Goal: Check status: Check status

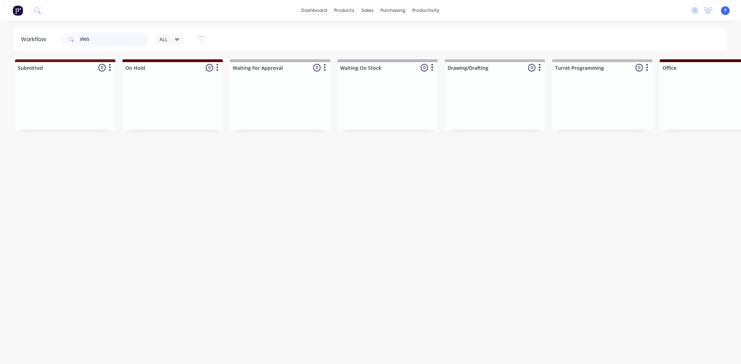
click at [103, 40] on input "3965" at bounding box center [114, 39] width 69 height 14
type input "3"
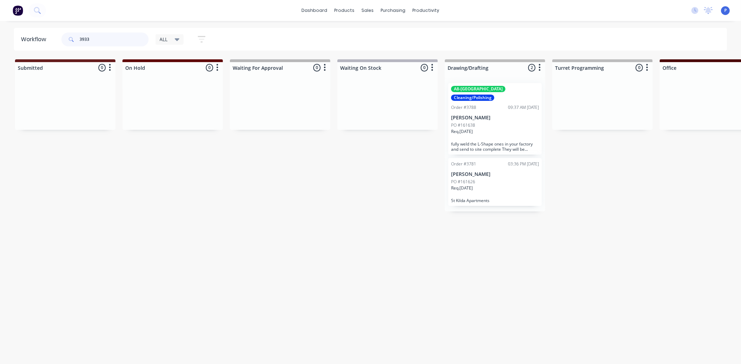
type input "3933"
drag, startPoint x: 419, startPoint y: 256, endPoint x: 491, endPoint y: 252, distance: 72.7
click at [491, 252] on div "Workflow 3933 ALL Save new view None edit ALL (Default) edit ALLx edit Dispatch…" at bounding box center [370, 189] width 741 height 322
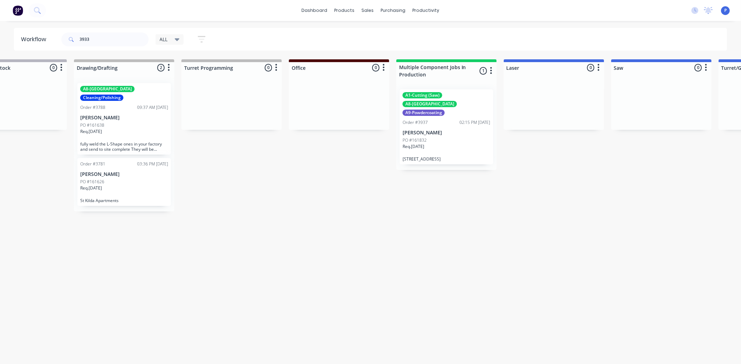
drag, startPoint x: 491, startPoint y: 252, endPoint x: 538, endPoint y: 258, distance: 47.5
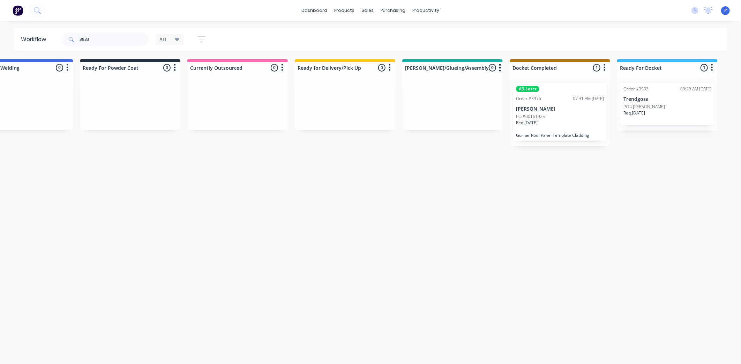
drag, startPoint x: 538, startPoint y: 258, endPoint x: 580, endPoint y: 256, distance: 41.6
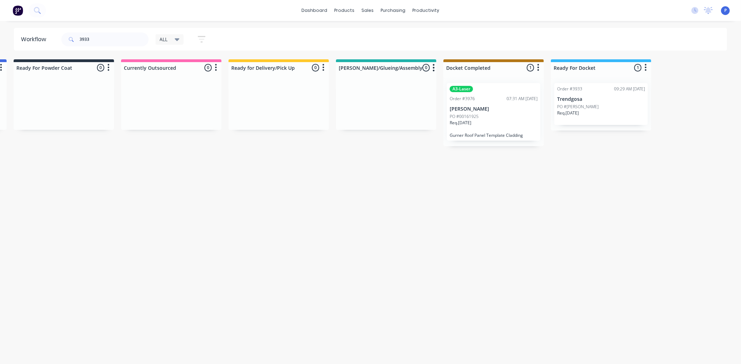
click at [598, 103] on div "Order #3933 09:29 AM 12/09/25 Trendgosa PO #Mark trendgosa Req. 02/10/25" at bounding box center [601, 104] width 94 height 42
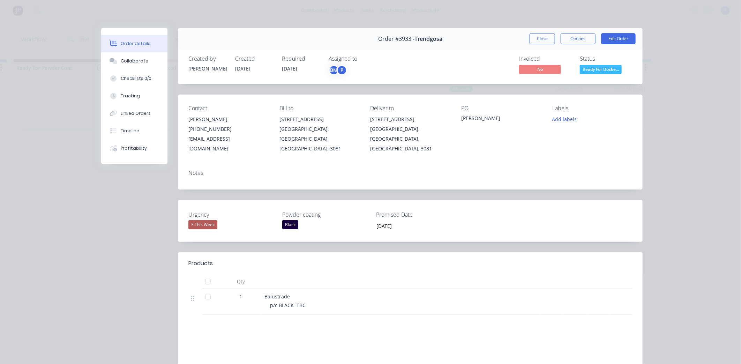
click at [204, 290] on div at bounding box center [208, 297] width 14 height 14
click at [537, 39] on button "Close" at bounding box center [542, 38] width 25 height 11
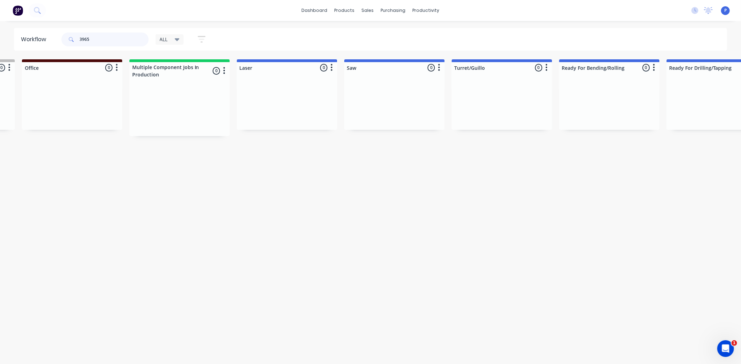
click at [122, 41] on input "3965" at bounding box center [114, 39] width 69 height 14
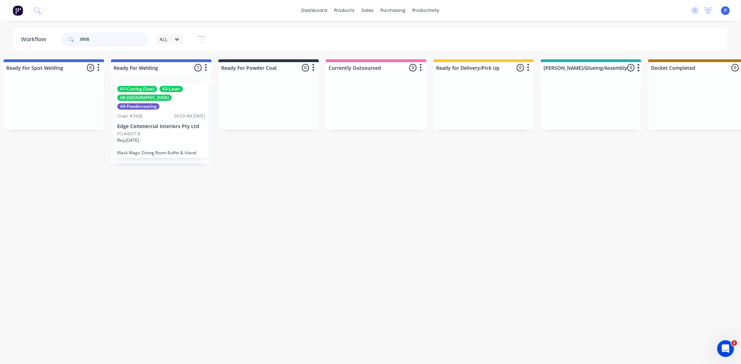
scroll to position [0, 1552]
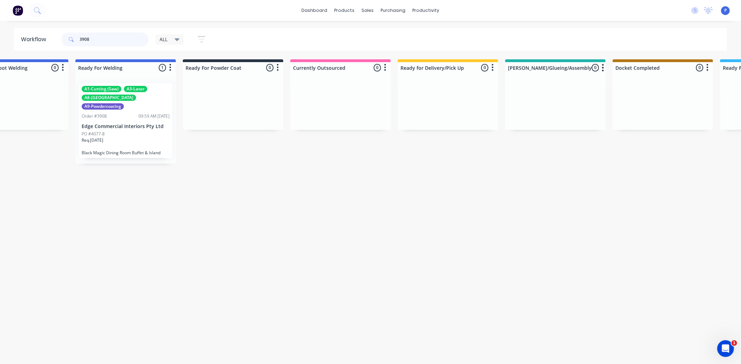
type input "3908"
click at [140, 137] on div "Req. [DATE]" at bounding box center [126, 143] width 88 height 12
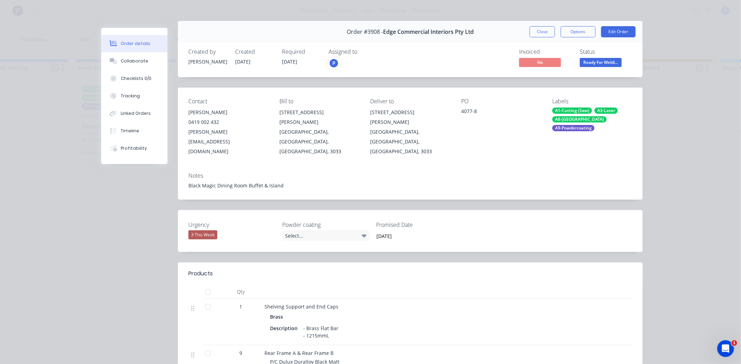
scroll to position [16, 0]
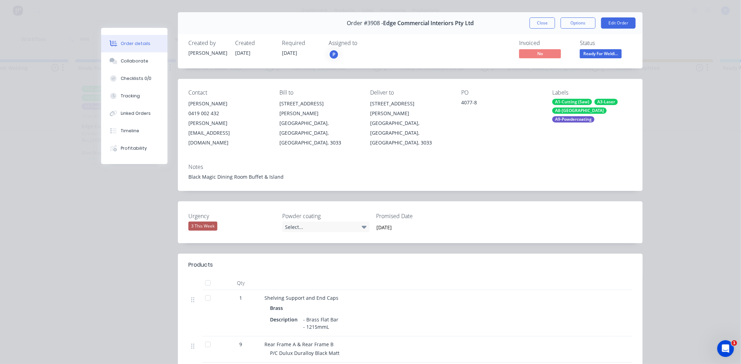
click at [207, 337] on div at bounding box center [208, 344] width 14 height 14
click at [148, 100] on button "Tracking" at bounding box center [134, 95] width 66 height 17
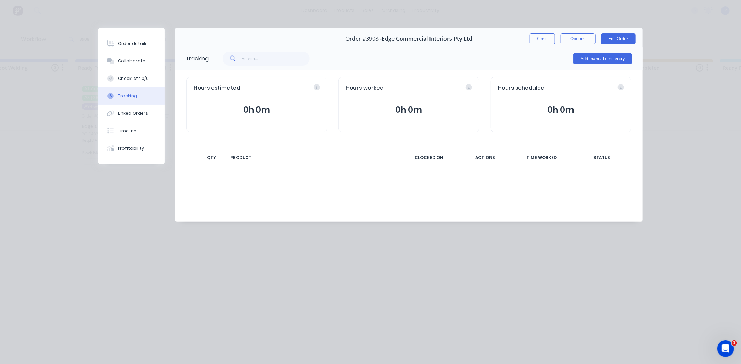
scroll to position [0, 0]
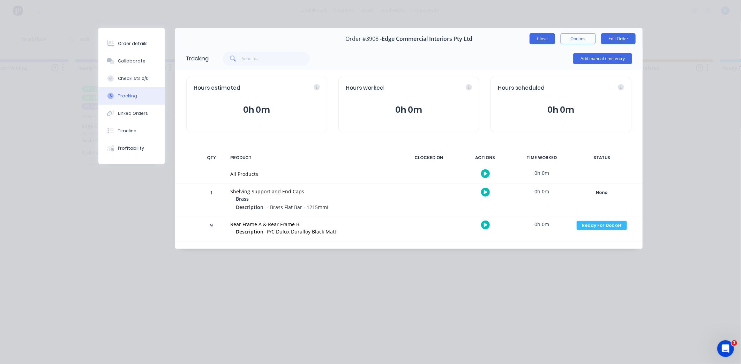
click at [536, 41] on button "Close" at bounding box center [542, 38] width 25 height 11
